Goal: Transaction & Acquisition: Purchase product/service

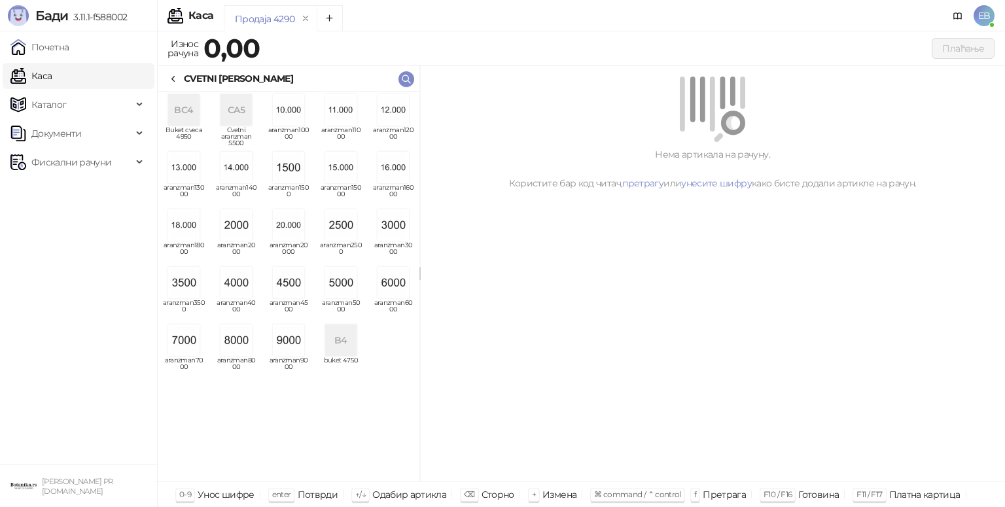
click at [348, 285] on img "grid" at bounding box center [340, 282] width 31 height 31
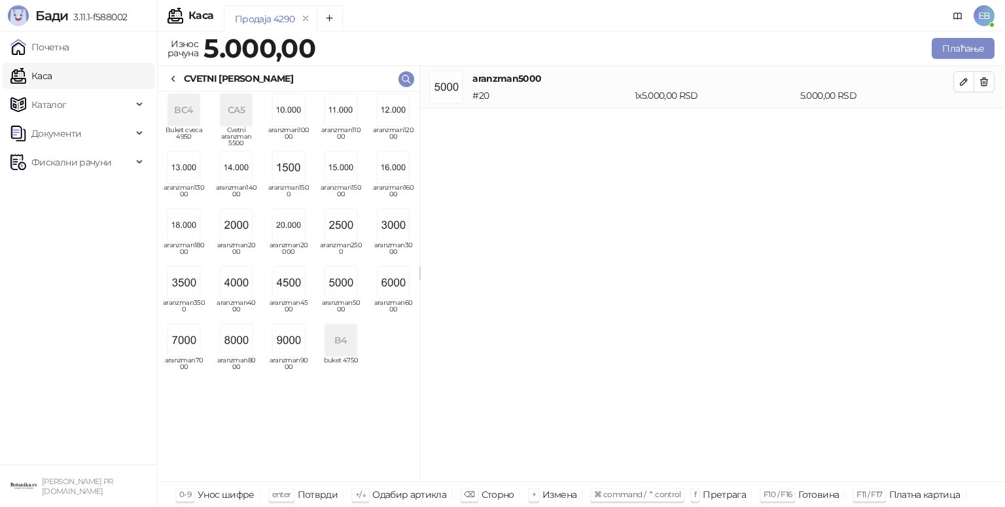
click at [173, 79] on icon at bounding box center [173, 79] width 10 height 10
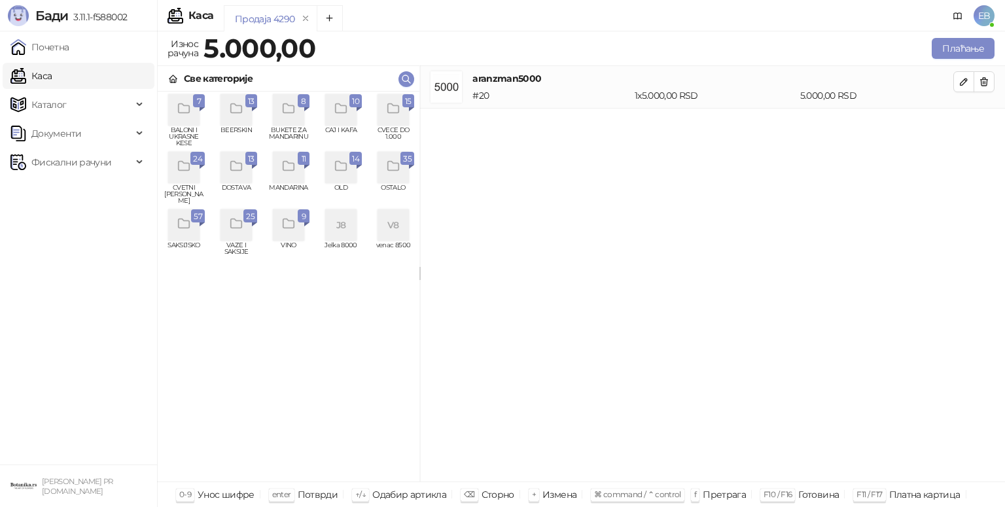
click at [398, 111] on icon "grid" at bounding box center [392, 108] width 11 height 9
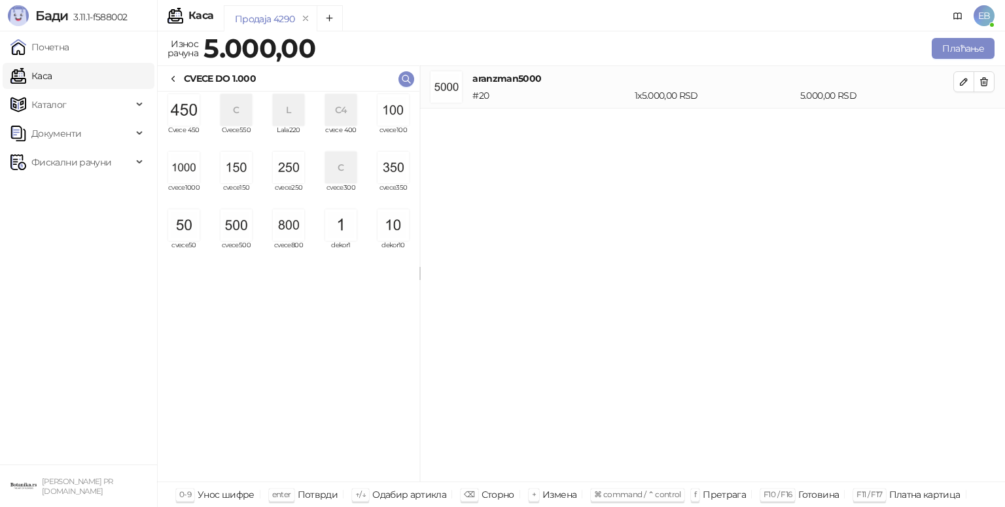
click at [293, 226] on img "grid" at bounding box center [288, 224] width 31 height 31
click at [234, 179] on img "grid" at bounding box center [235, 167] width 31 height 31
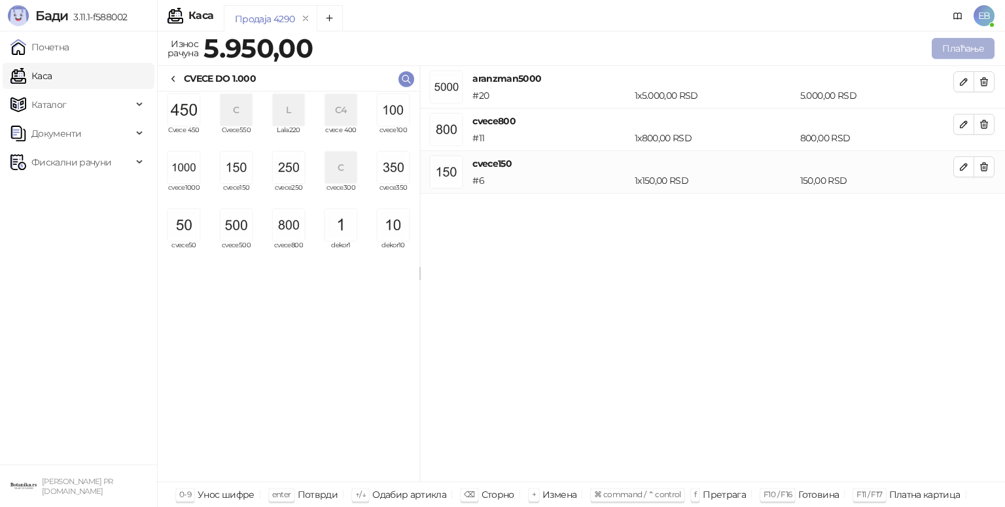
click at [966, 50] on button "Плаћање" at bounding box center [963, 48] width 63 height 21
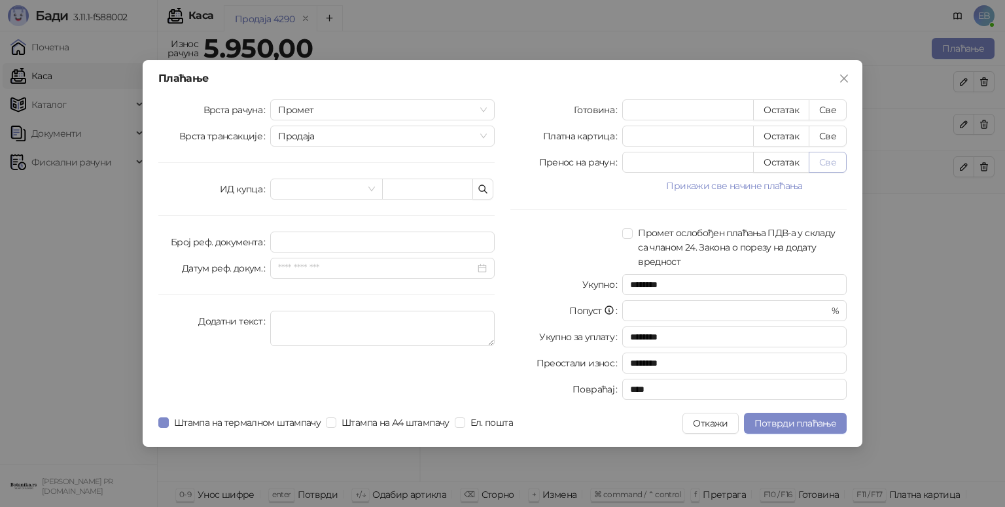
click at [828, 167] on button "Све" at bounding box center [828, 162] width 38 height 21
type input "****"
click at [814, 424] on span "Потврди плаћање" at bounding box center [795, 423] width 82 height 12
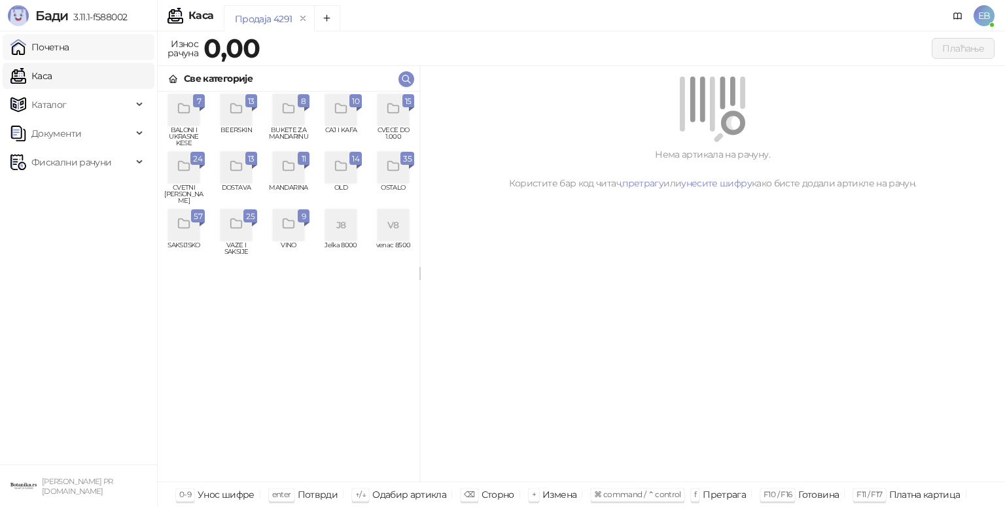
click at [69, 44] on link "Почетна" at bounding box center [39, 47] width 59 height 26
